Goal: Information Seeking & Learning: Learn about a topic

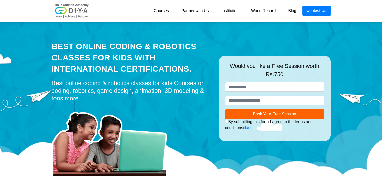
click at [188, 109] on div at bounding box center [132, 141] width 160 height 73
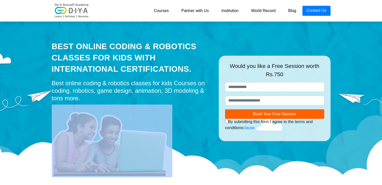
click at [188, 109] on div at bounding box center [132, 141] width 160 height 73
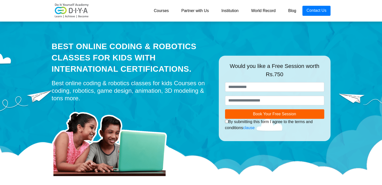
click at [128, 65] on div "Best Online Coding & Robotics Classes for kids with International Certification…" at bounding box center [132, 58] width 160 height 34
click at [133, 113] on img at bounding box center [112, 141] width 121 height 73
click at [130, 47] on div "Best Online Coding & Robotics Classes for kids with International Certification…" at bounding box center [132, 58] width 160 height 34
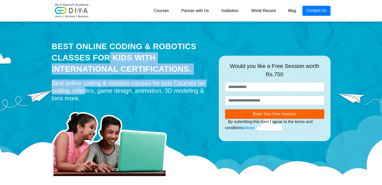
drag, startPoint x: 130, startPoint y: 47, endPoint x: 138, endPoint y: 76, distance: 29.5
click at [138, 76] on div "Best Online Coding & Robotics Classes for kids with International Certification…" at bounding box center [131, 99] width 167 height 158
click at [194, 33] on div "Best Online Coding & Robotics Classes for kids with International Certification…" at bounding box center [131, 99] width 167 height 158
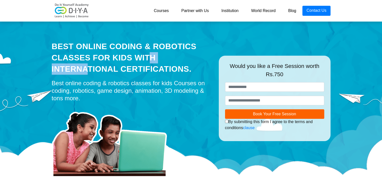
click at [194, 33] on div "Best Online Coding & Robotics Classes for kids with International Certification…" at bounding box center [131, 99] width 167 height 158
click at [177, 107] on div at bounding box center [132, 141] width 160 height 73
click at [149, 40] on div "Best Online Coding & Robotics Classes for kids with International Certification…" at bounding box center [131, 99] width 167 height 158
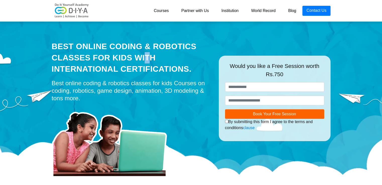
click at [149, 40] on div "Best Online Coding & Robotics Classes for kids with International Certification…" at bounding box center [131, 99] width 167 height 158
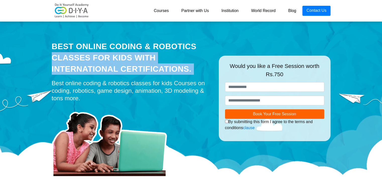
click at [149, 40] on div "Best Online Coding & Robotics Classes for kids with International Certification…" at bounding box center [131, 99] width 167 height 158
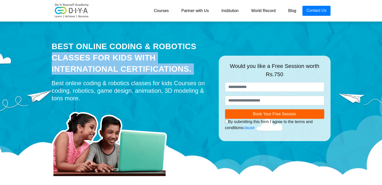
click at [79, 12] on img at bounding box center [72, 10] width 40 height 15
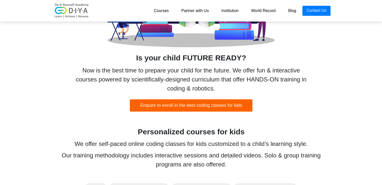
scroll to position [271, 0]
